Goal: Information Seeking & Learning: Understand process/instructions

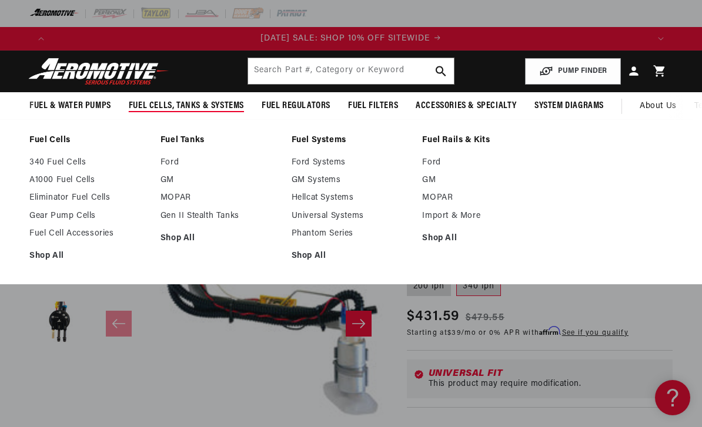
click at [324, 178] on link "GM Systems" at bounding box center [351, 180] width 119 height 11
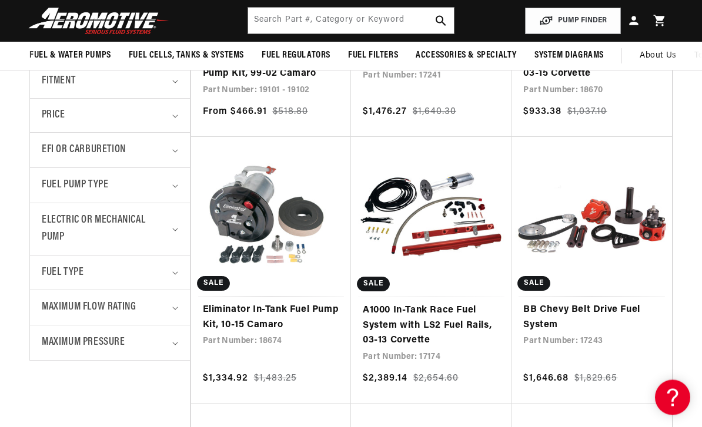
scroll to position [410, 0]
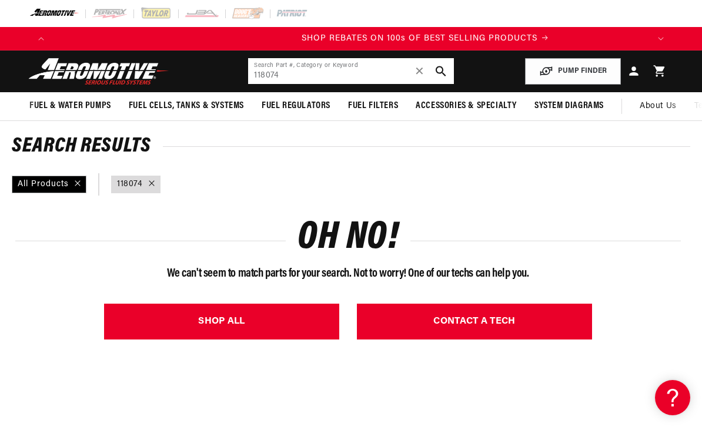
click at [299, 73] on input "118074" at bounding box center [350, 71] width 205 height 26
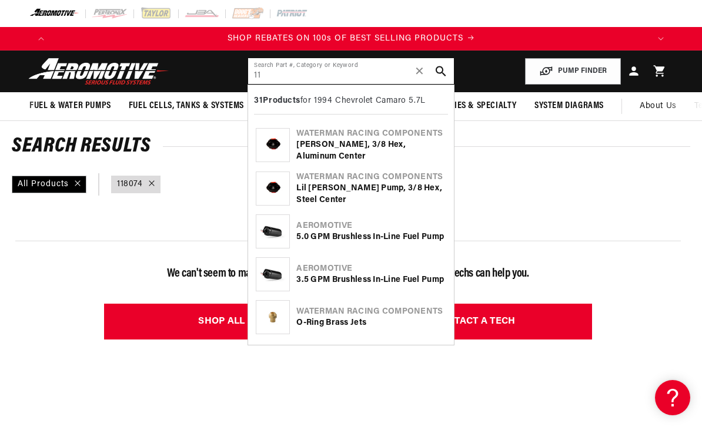
type input "1"
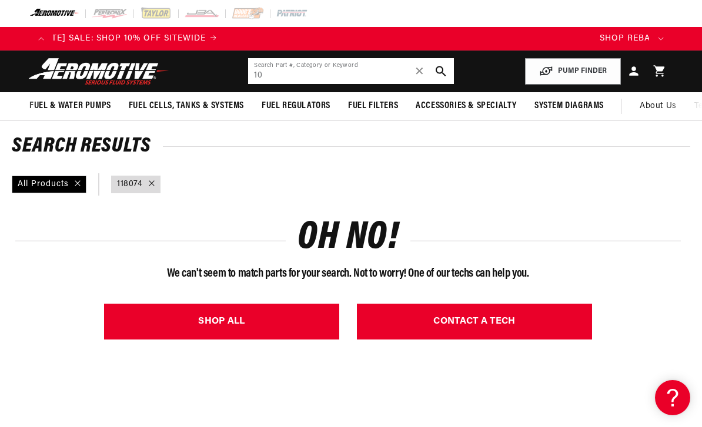
scroll to position [0, 0]
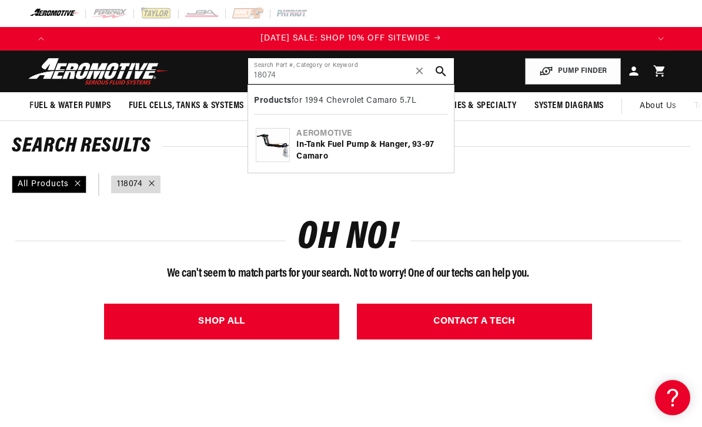
type input "18074"
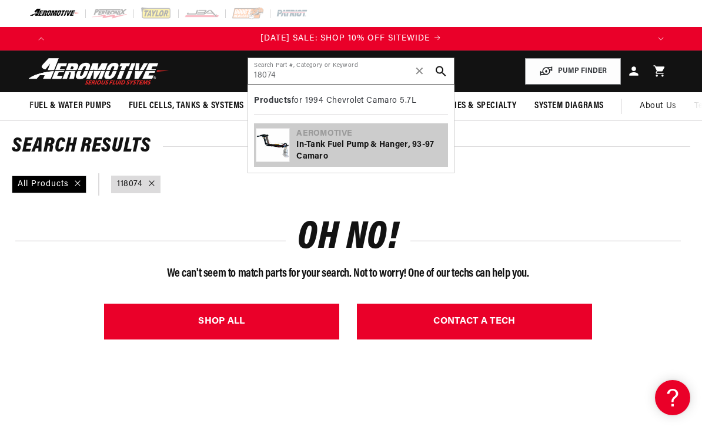
click at [332, 145] on div "In-Tank Fuel Pump & Hanger, 93-97 Camaro" at bounding box center [370, 150] width 149 height 23
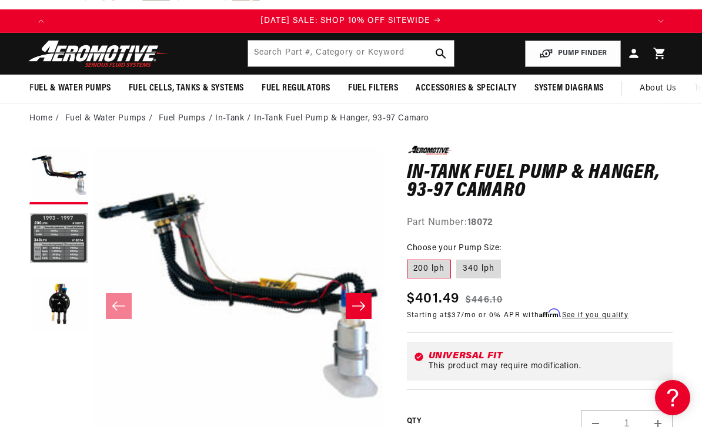
click at [479, 267] on label "340 lph" at bounding box center [478, 269] width 45 height 19
click at [457, 258] on input "340 lph" at bounding box center [457, 257] width 1 height 1
radio input "true"
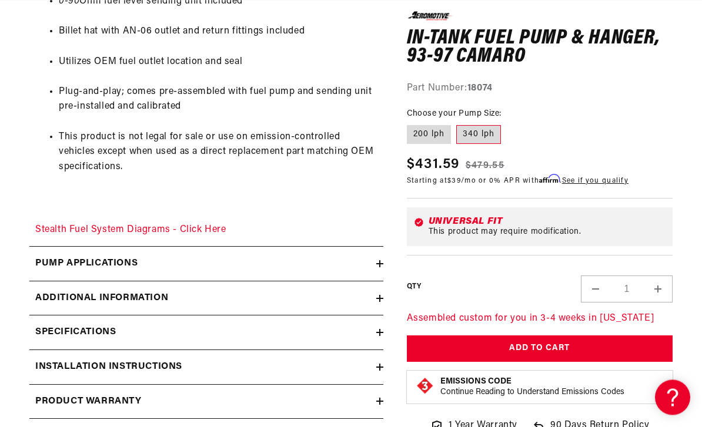
scroll to position [753, 0]
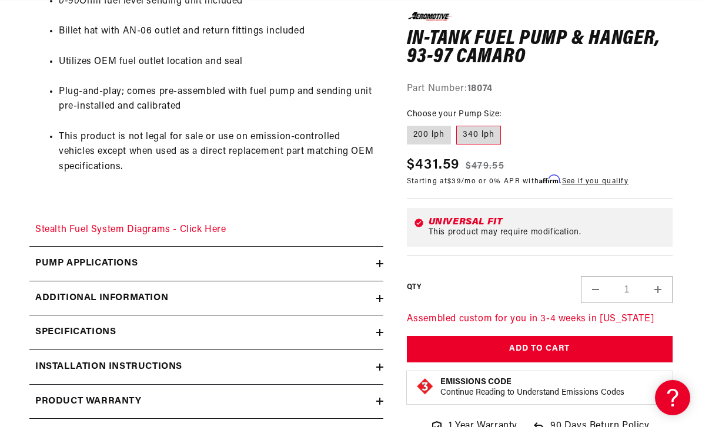
click at [178, 228] on link "Stealth Fuel System Diagrams - Click Here" at bounding box center [130, 229] width 191 height 9
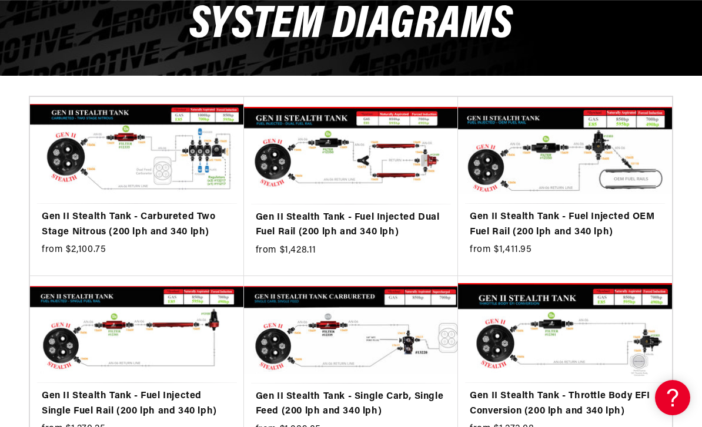
scroll to position [0, 596]
click at [560, 222] on link "Gen II Stealth Tank - Fuel Injected OEM Fuel Rail (200 lph and 340 lph)" at bounding box center [565, 225] width 190 height 30
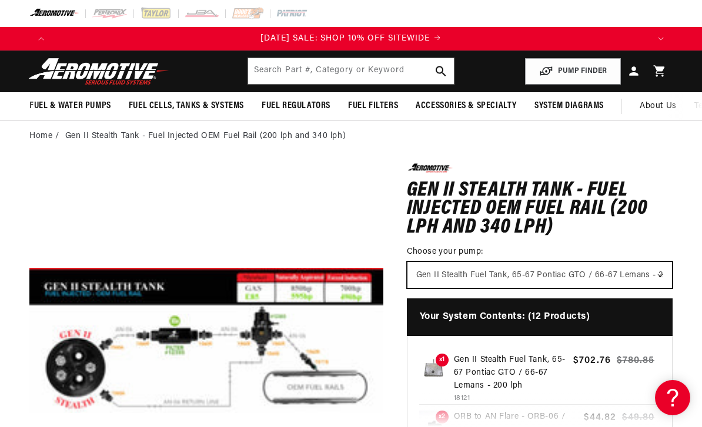
click at [664, 274] on select "Gen II Stealth Fuel Tank, 65-67 Pontiac GTO / 66-67 Lemans - 200 lph Gen II Ste…" at bounding box center [539, 275] width 264 height 26
select select "/products/gen-ii-stealth-fuel-tank-93-97-camaro"
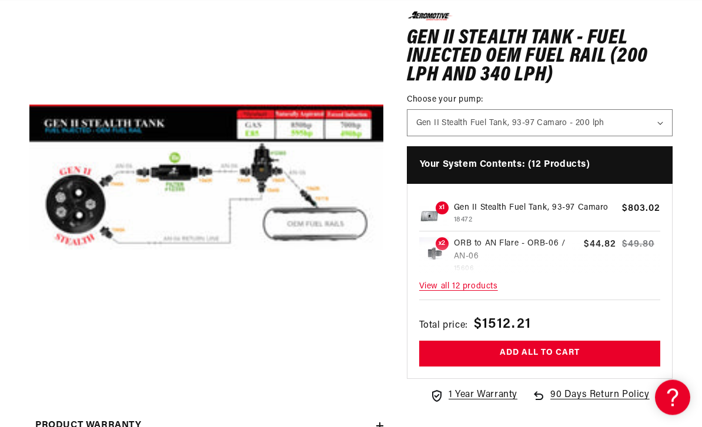
click at [483, 293] on span "View all 12 products" at bounding box center [539, 287] width 241 height 25
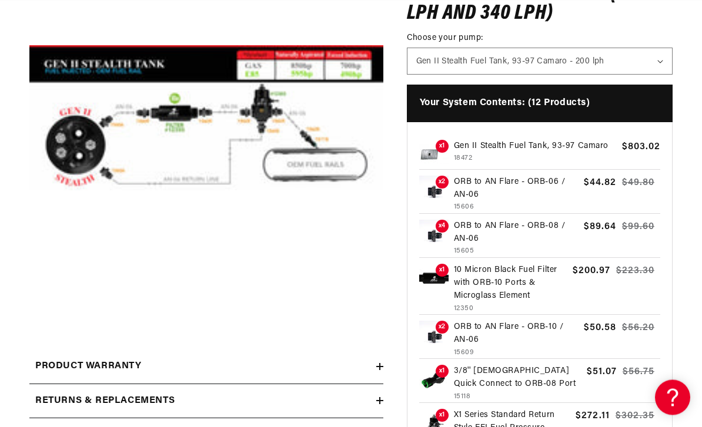
click at [497, 287] on p "10 Micron Black Fuel Filter with ORB-10 Ports & Microglass Element" at bounding box center [510, 283] width 113 height 39
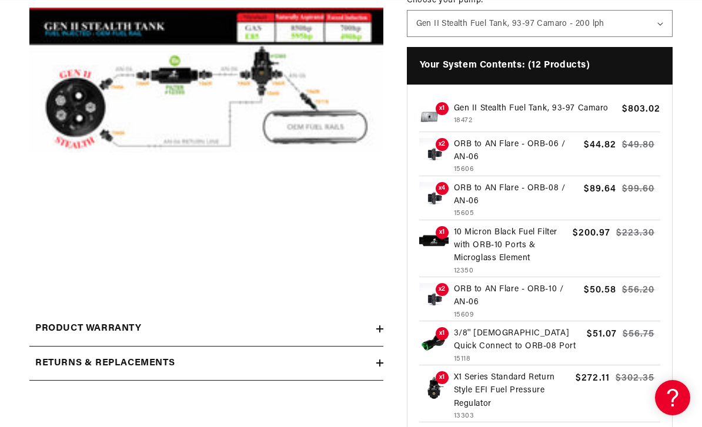
click at [483, 155] on p "ORB to AN Flare - ORB-06 / AN-06" at bounding box center [516, 151] width 125 height 26
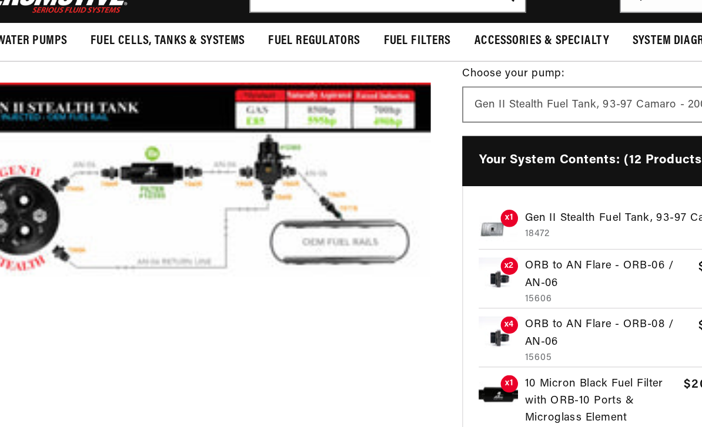
scroll to position [152, 0]
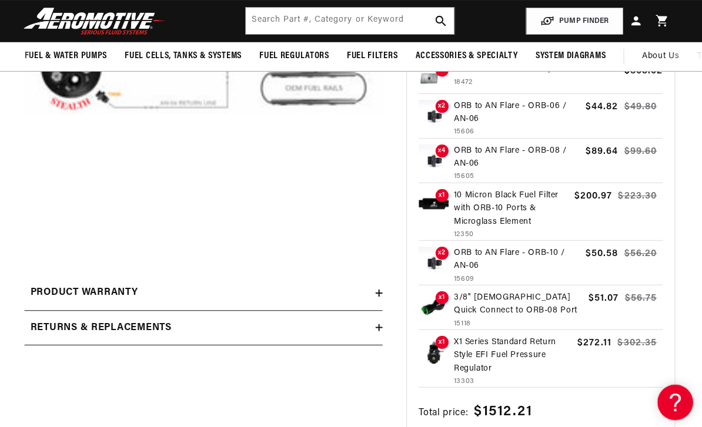
click at [471, 305] on p "3/8'' Female Quick Connect to ORB-08 Port" at bounding box center [518, 301] width 128 height 26
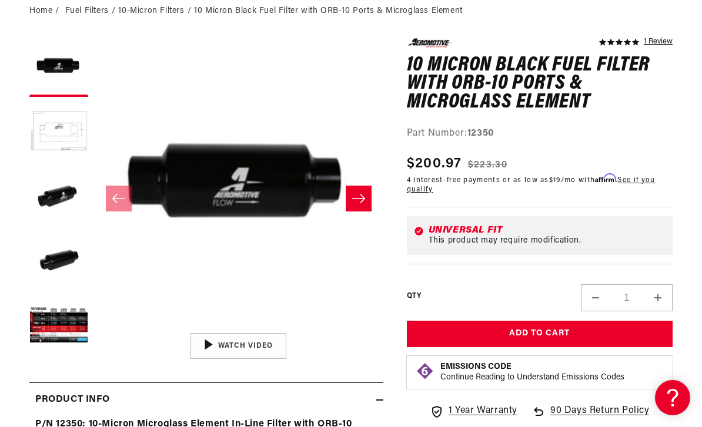
scroll to position [0, 596]
click at [79, 329] on button "Load image 5 in gallery view" at bounding box center [58, 326] width 59 height 59
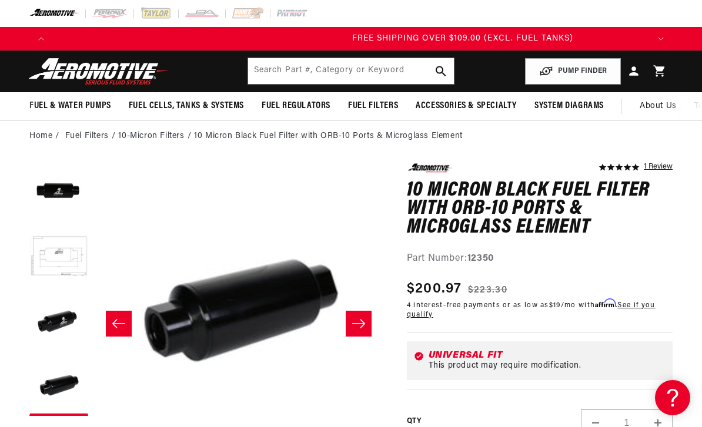
scroll to position [0, 1192]
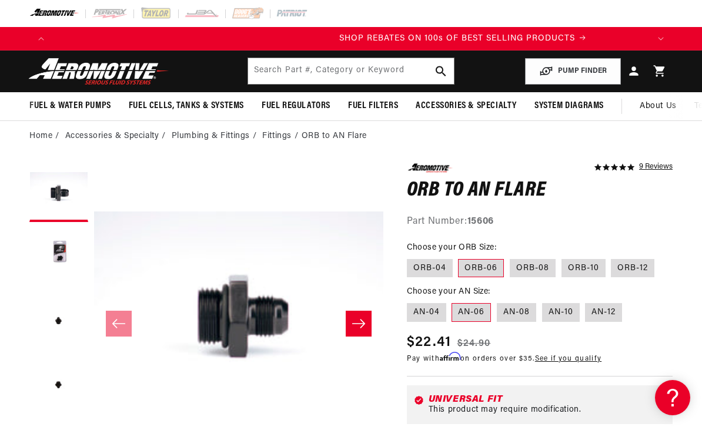
scroll to position [0, 596]
click at [357, 322] on icon "Slide right" at bounding box center [358, 324] width 14 height 12
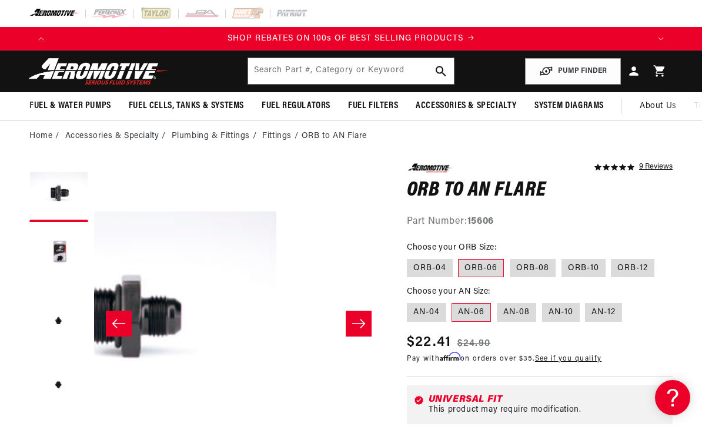
scroll to position [0, 289]
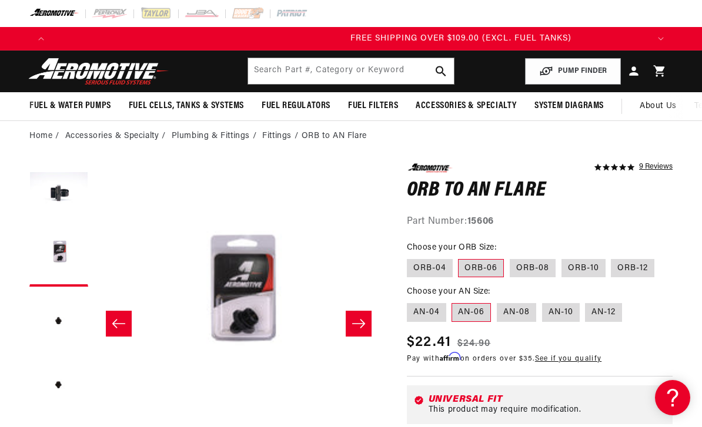
click at [362, 324] on icon "Slide right" at bounding box center [358, 323] width 13 height 9
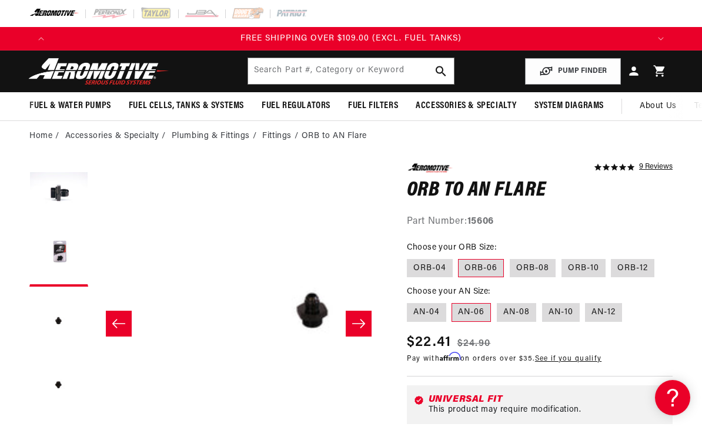
scroll to position [0, 578]
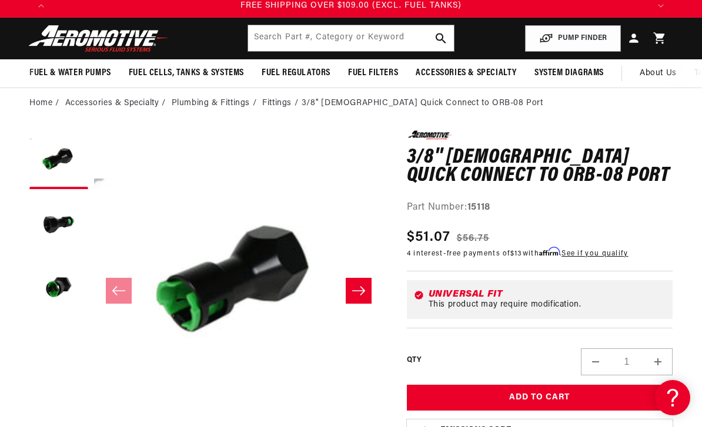
click at [359, 292] on icon "Slide right" at bounding box center [358, 291] width 14 height 12
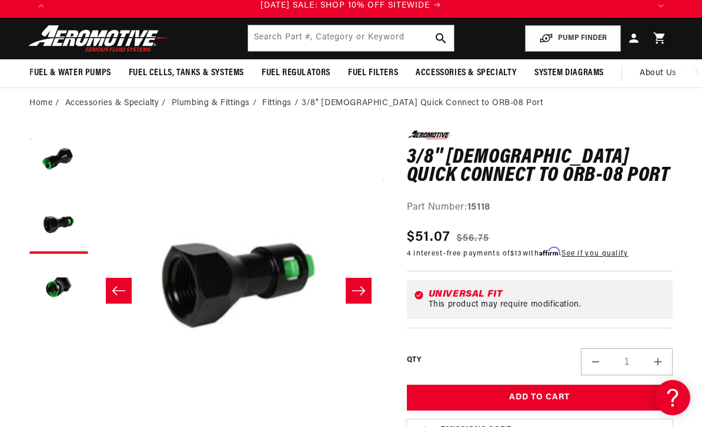
click at [362, 289] on icon "Slide right" at bounding box center [358, 290] width 13 height 9
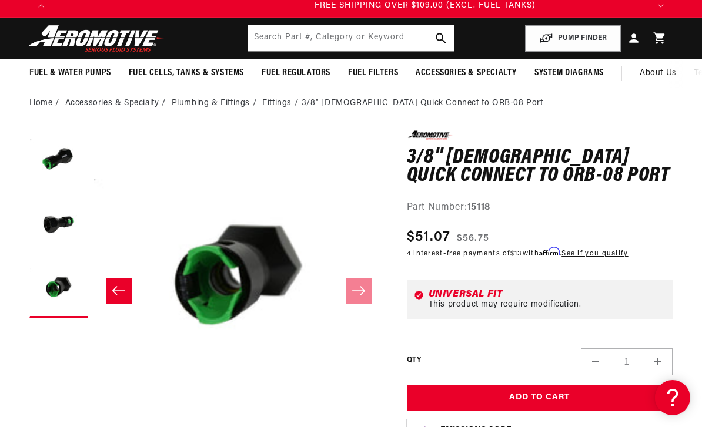
scroll to position [0, 1192]
click at [71, 217] on button "Load image 2 in gallery view" at bounding box center [58, 224] width 59 height 59
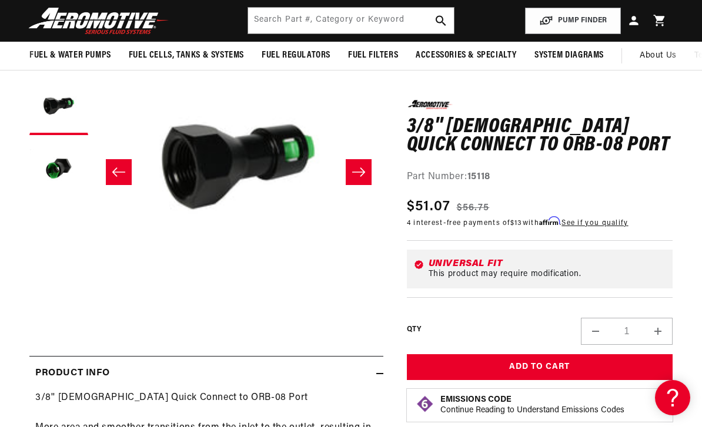
scroll to position [0, 0]
click at [284, 21] on input "text" at bounding box center [350, 21] width 205 height 26
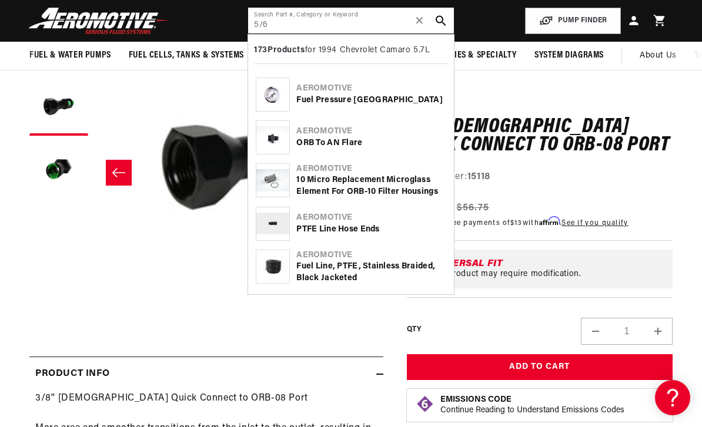
scroll to position [0, 596]
type input "5/6"
click at [419, 18] on span "✕" at bounding box center [419, 20] width 11 height 19
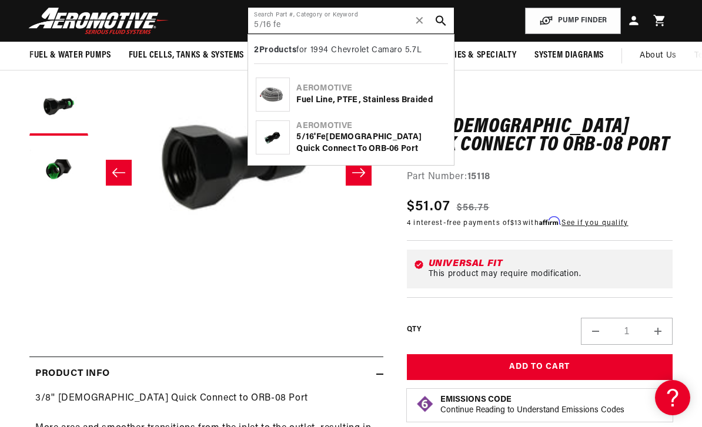
type input "5/16 fe"
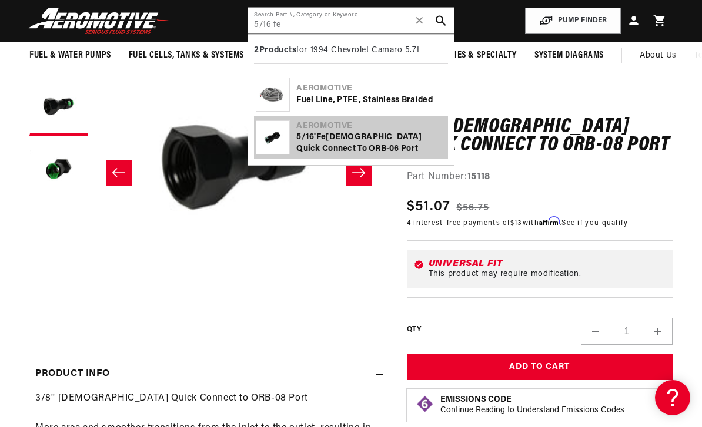
click at [321, 136] on b "Fe" at bounding box center [321, 137] width 10 height 9
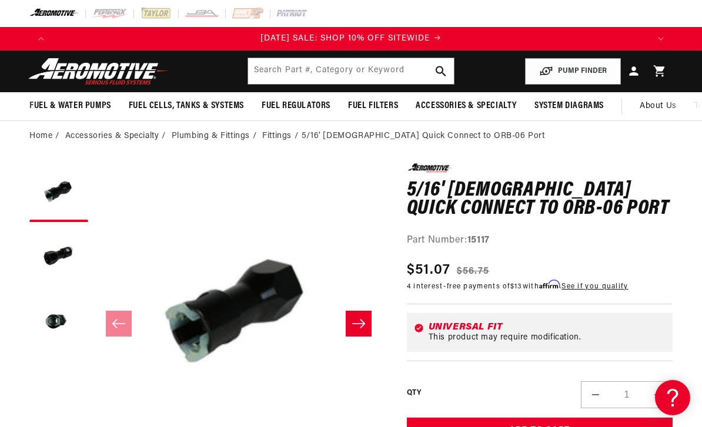
click at [71, 246] on button "Load image 2 in gallery view" at bounding box center [58, 257] width 59 height 59
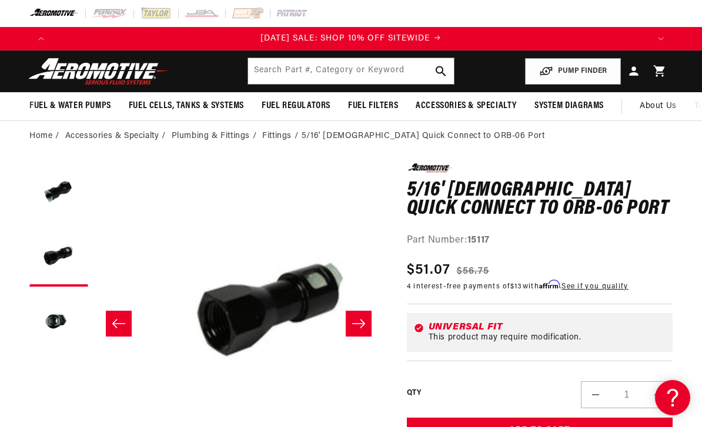
scroll to position [0, 289]
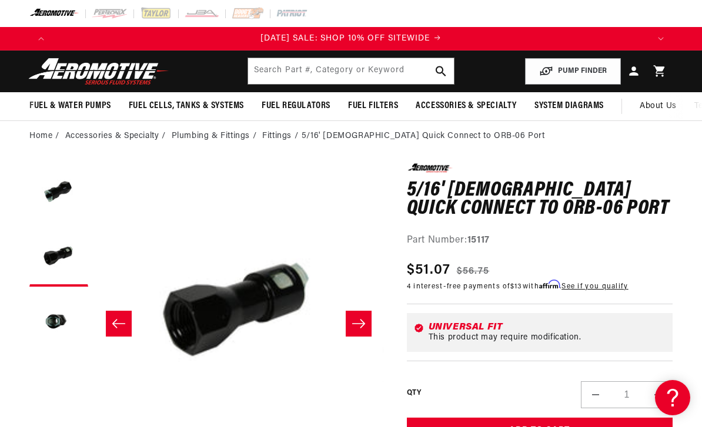
click at [66, 317] on button "Load image 3 in gallery view" at bounding box center [58, 322] width 59 height 59
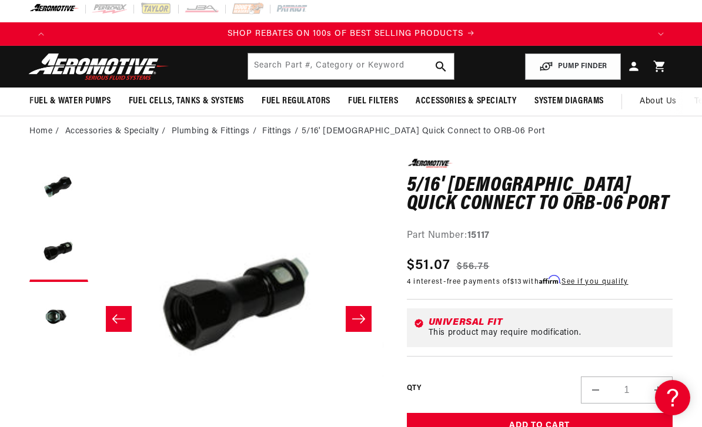
scroll to position [0, 0]
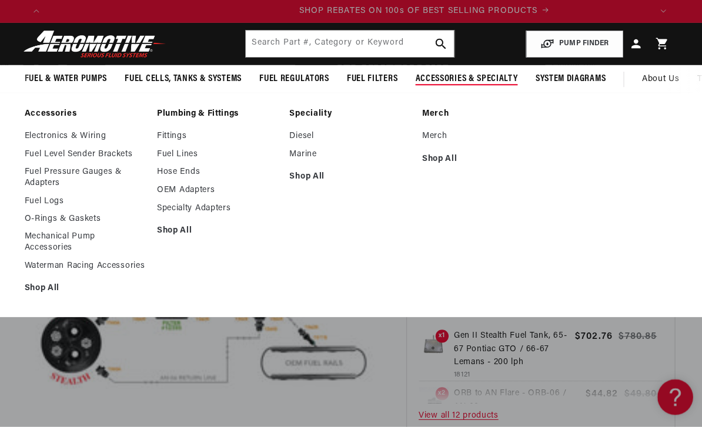
scroll to position [0, 596]
click at [192, 153] on link "Fuel Lines" at bounding box center [219, 157] width 119 height 11
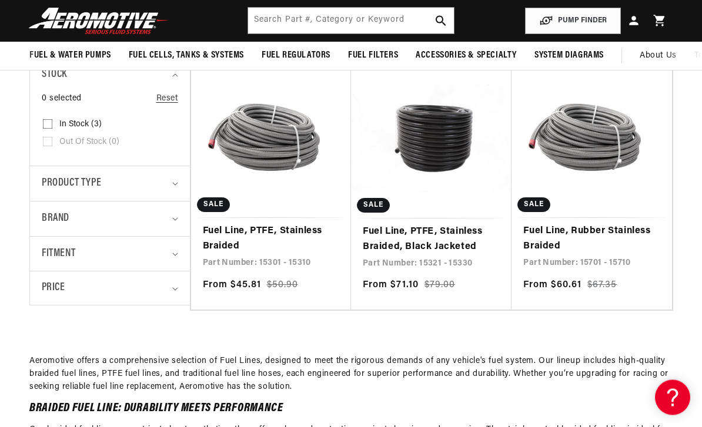
scroll to position [244, 0]
click at [421, 241] on link "Fuel Line, PTFE, Stainless Braided, Black Jacketed" at bounding box center [431, 240] width 137 height 30
